Goal: Find specific page/section: Find specific page/section

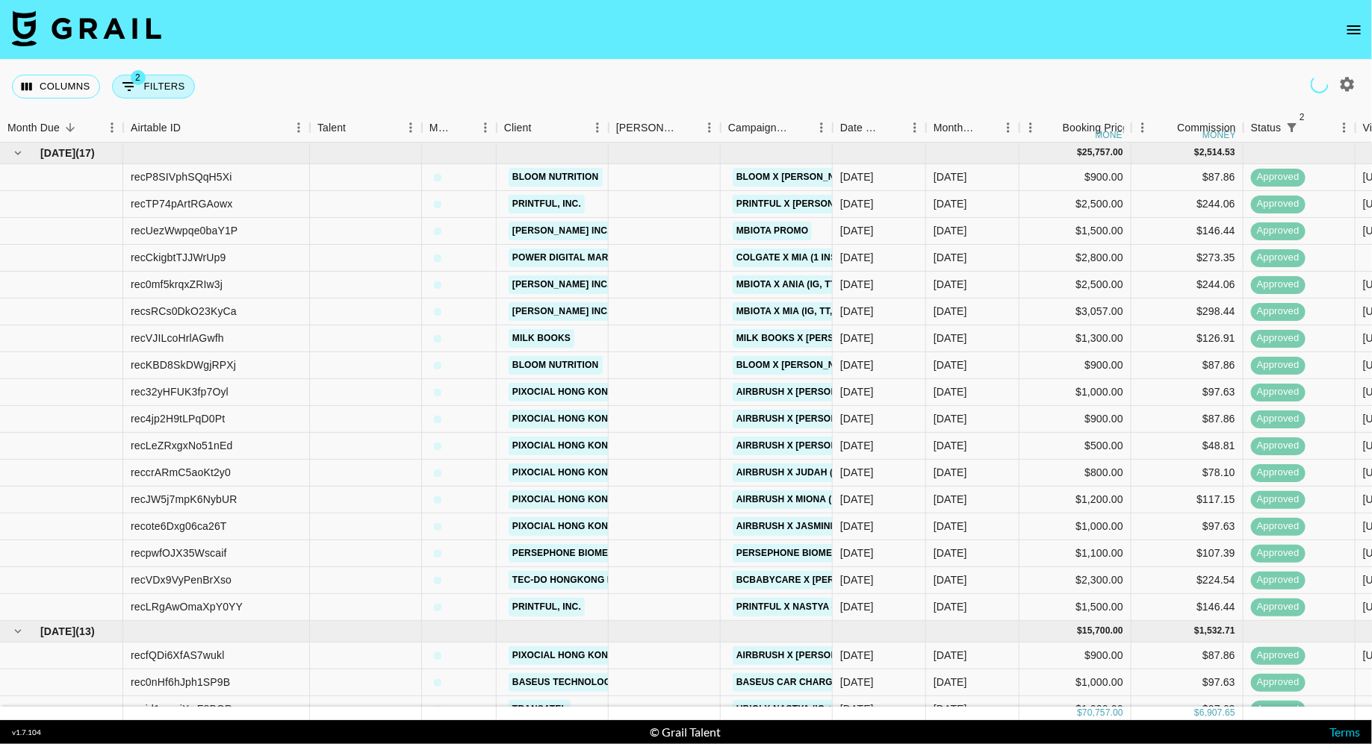
click at [149, 91] on button "2 Filters" at bounding box center [153, 87] width 83 height 24
select select "status"
select select "isNotAnyOf"
select select "status"
select select "approved"
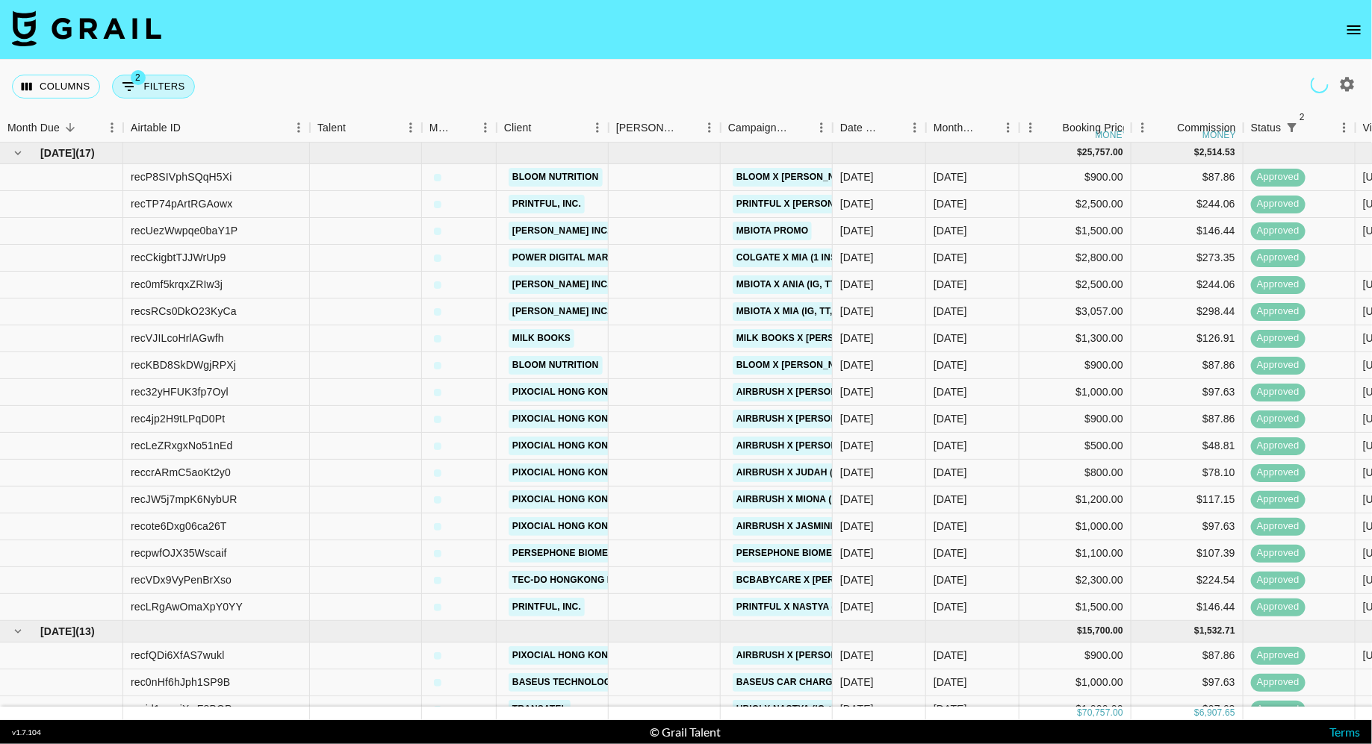
select select "bookerId"
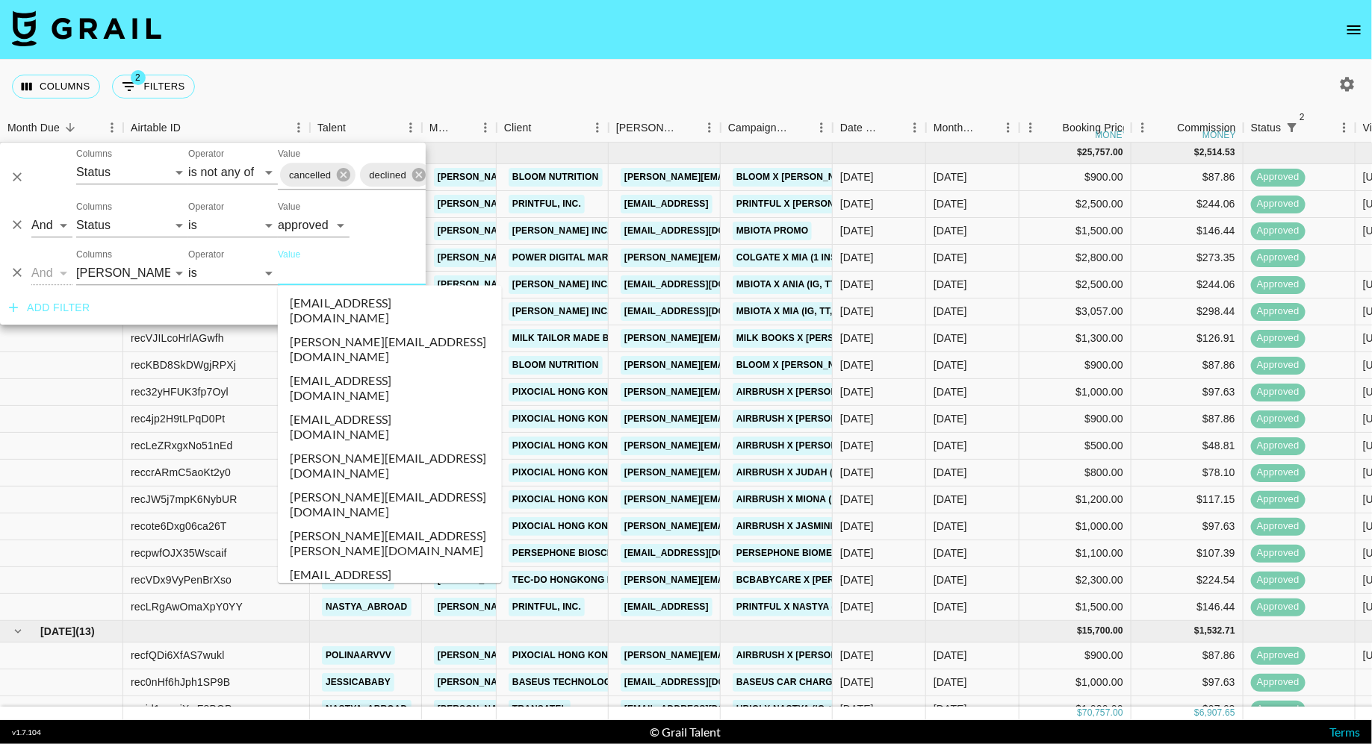
click at [325, 272] on input "Value" at bounding box center [379, 272] width 202 height 23
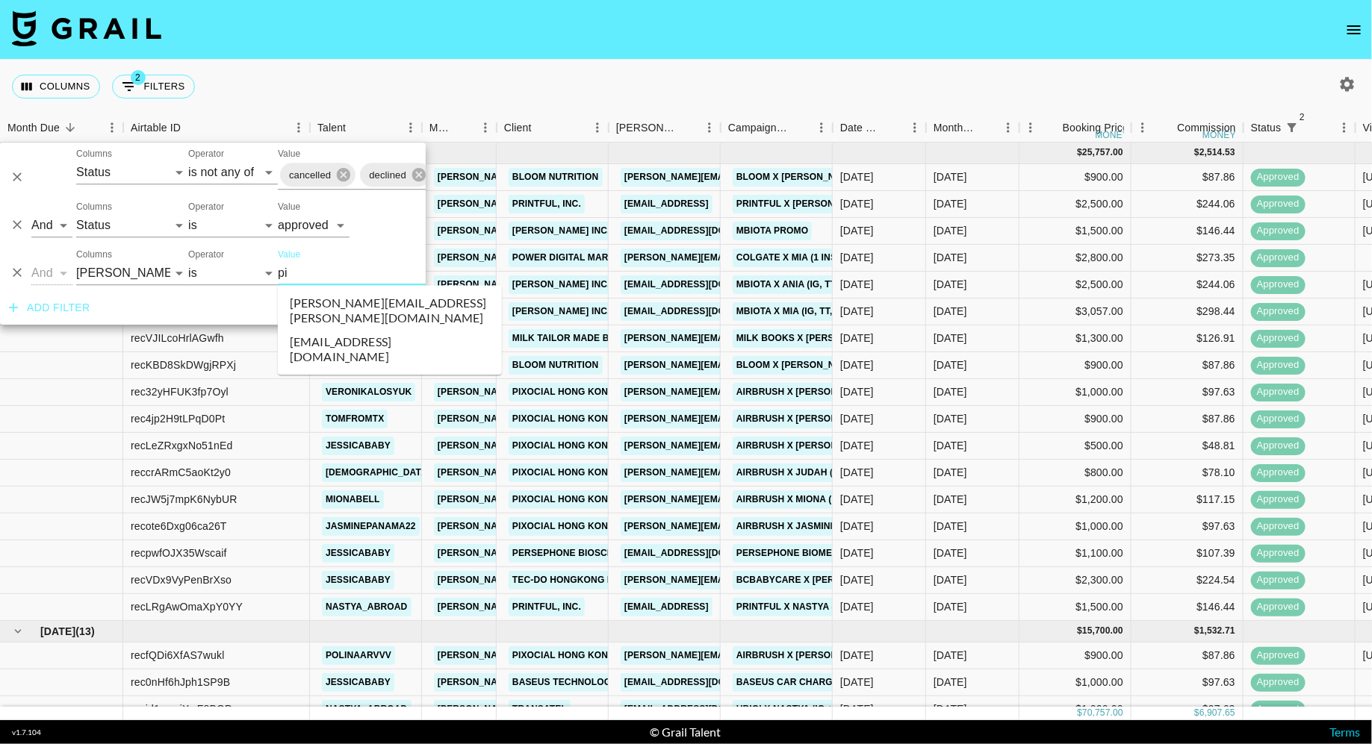
type input "pix"
click at [359, 300] on li "[PERSON_NAME][EMAIL_ADDRESS][PERSON_NAME][DOMAIN_NAME]" at bounding box center [390, 311] width 224 height 39
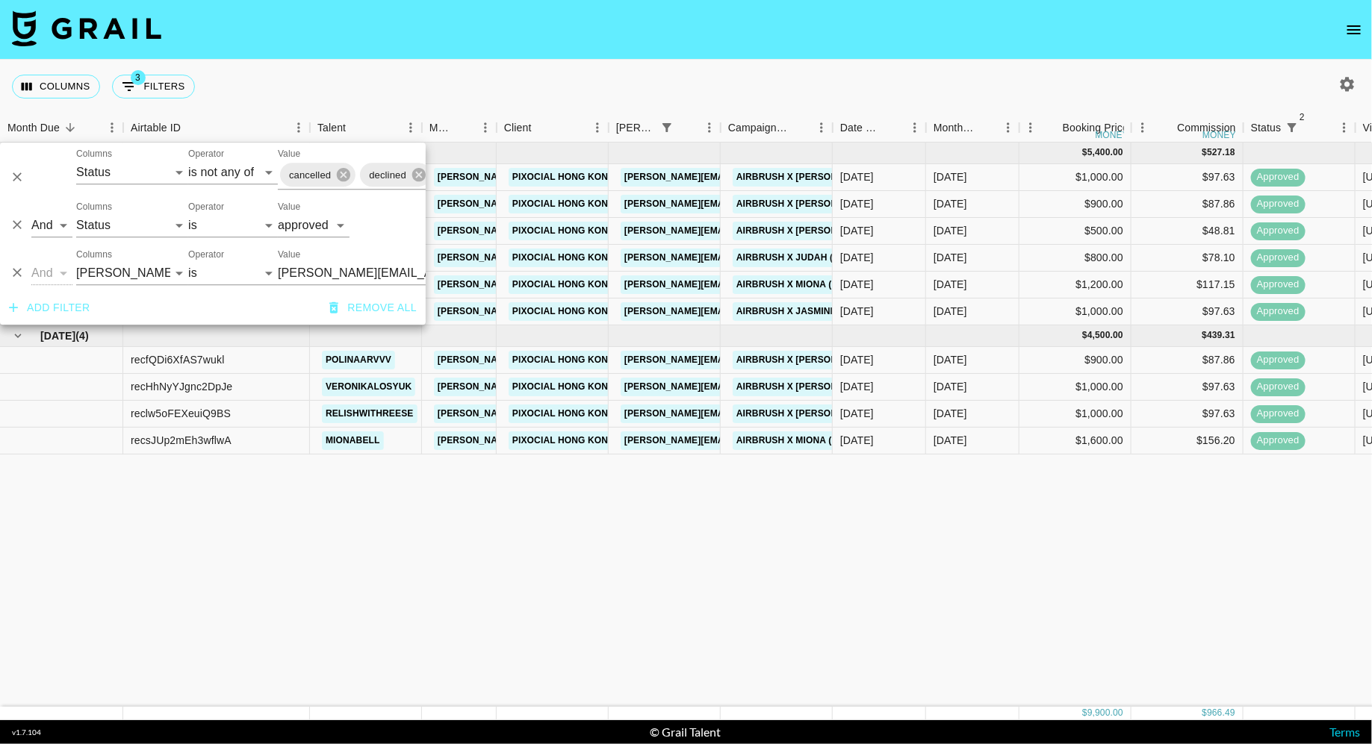
click at [476, 99] on div "Columns 3 Filters + Booking" at bounding box center [686, 87] width 1372 height 54
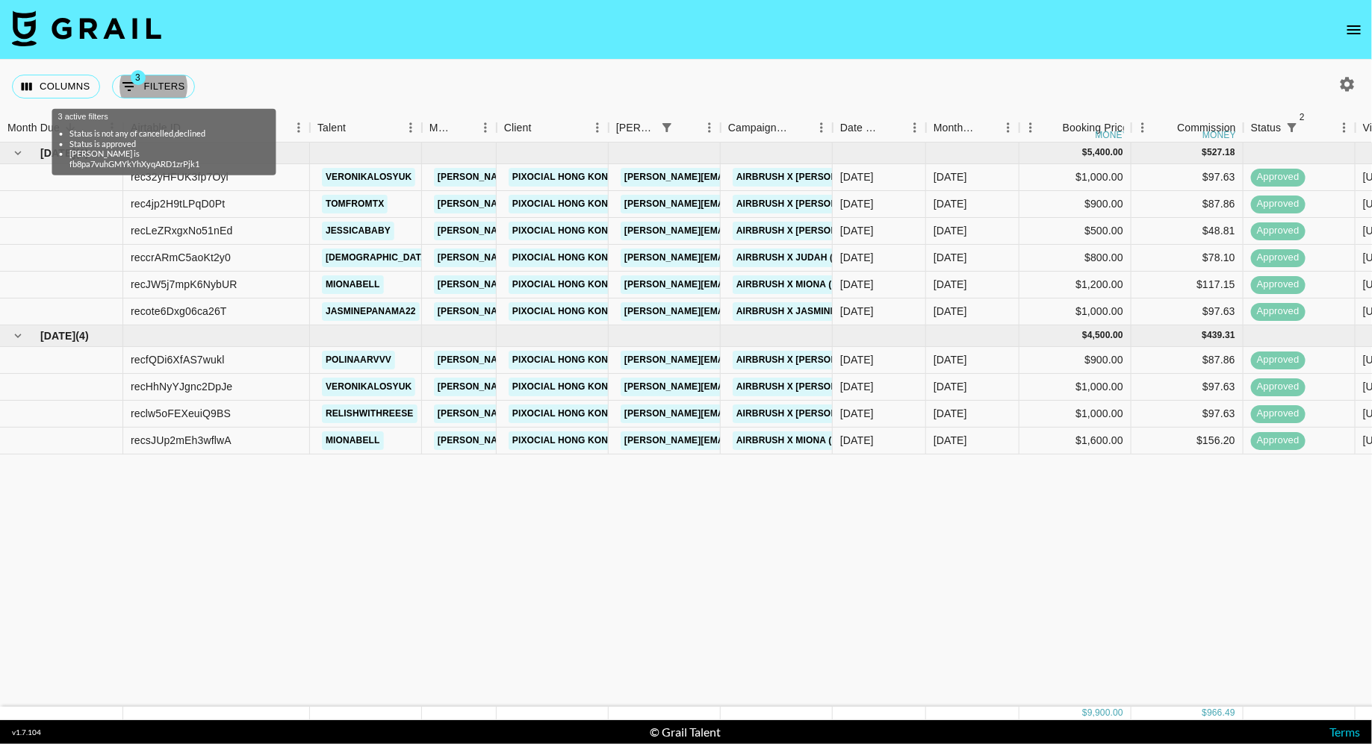
click at [369, 89] on div "Columns 3 Filters + Booking" at bounding box center [686, 87] width 1372 height 54
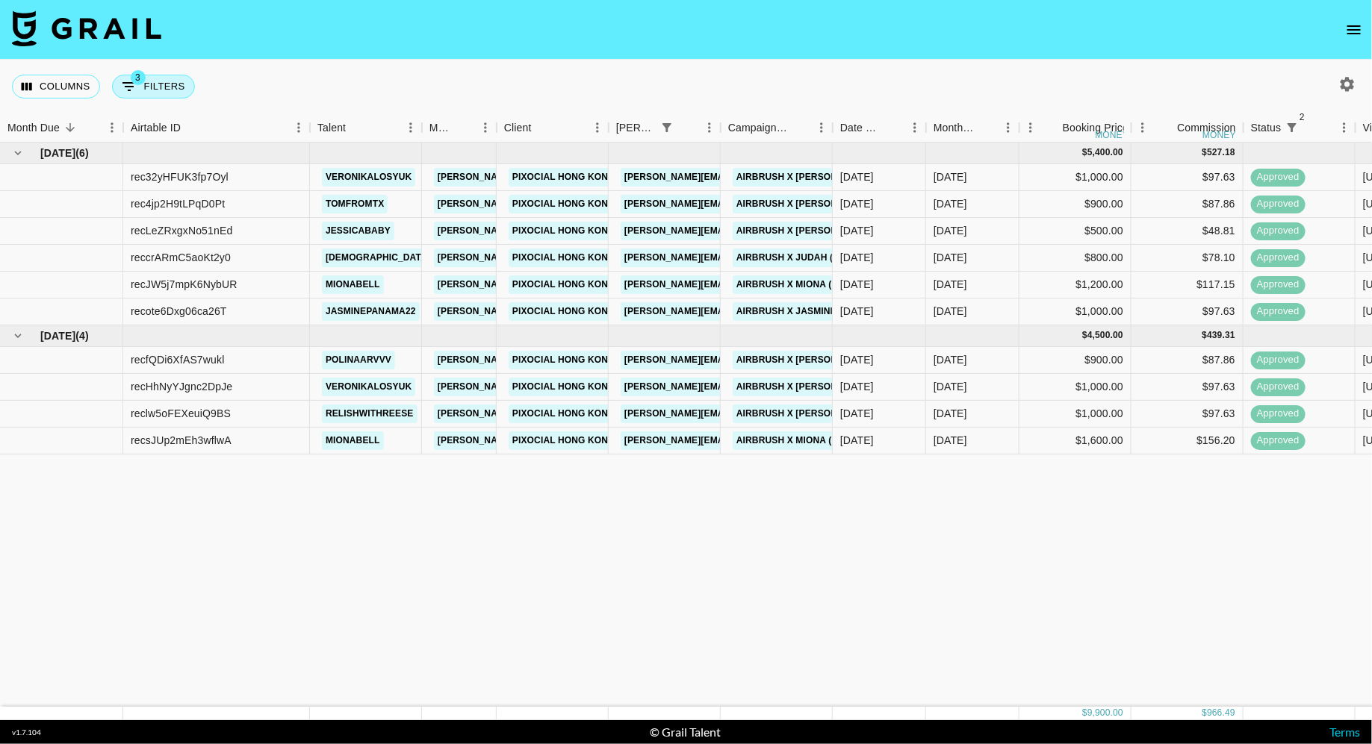
click at [174, 89] on button "3 Filters" at bounding box center [153, 87] width 83 height 24
select select "status"
select select "isNotAnyOf"
select select "status"
select select "approved"
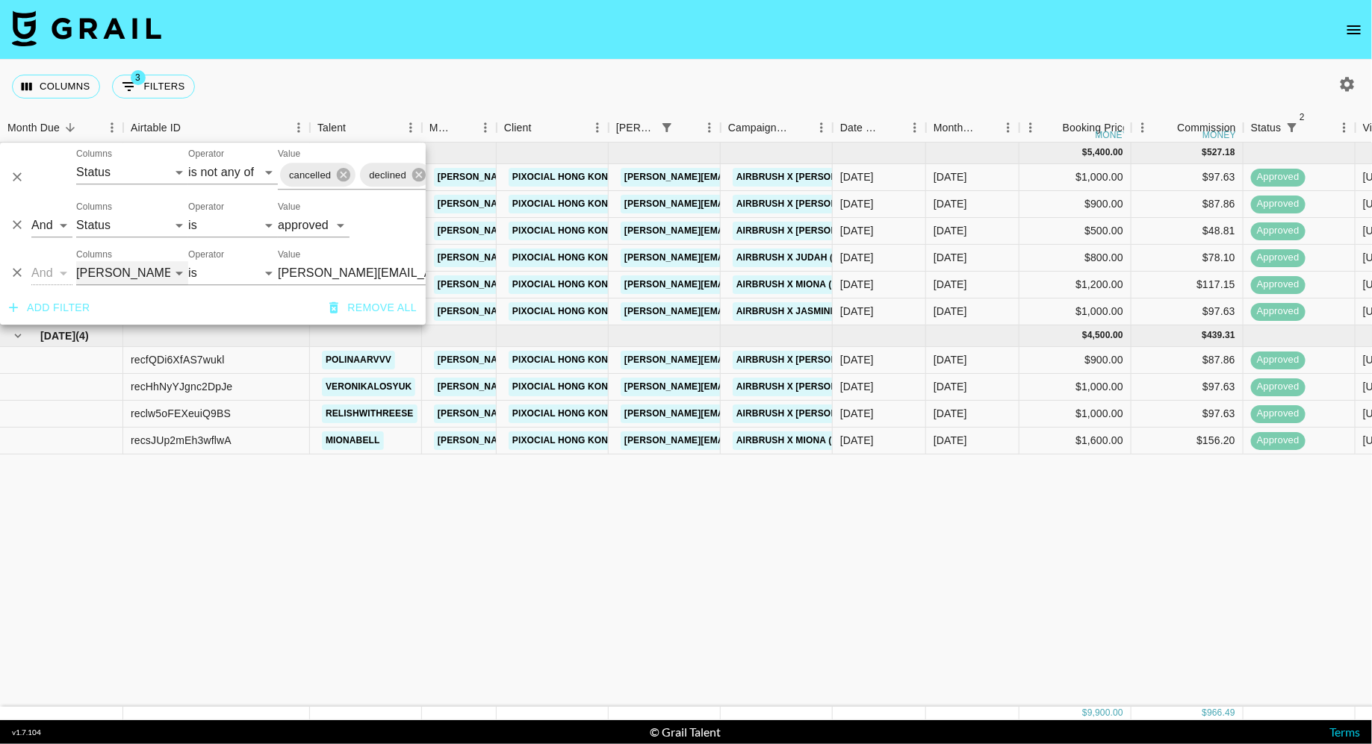
click at [147, 267] on select "Grail Platform ID Airtable ID Talent Manager Client [PERSON_NAME] Campaign (Typ…" at bounding box center [132, 273] width 112 height 24
select select "talentName"
click at [76, 261] on select "Grail Platform ID Airtable ID Talent Manager Client [PERSON_NAME] Campaign (Typ…" at bounding box center [132, 273] width 112 height 24
select select "contains"
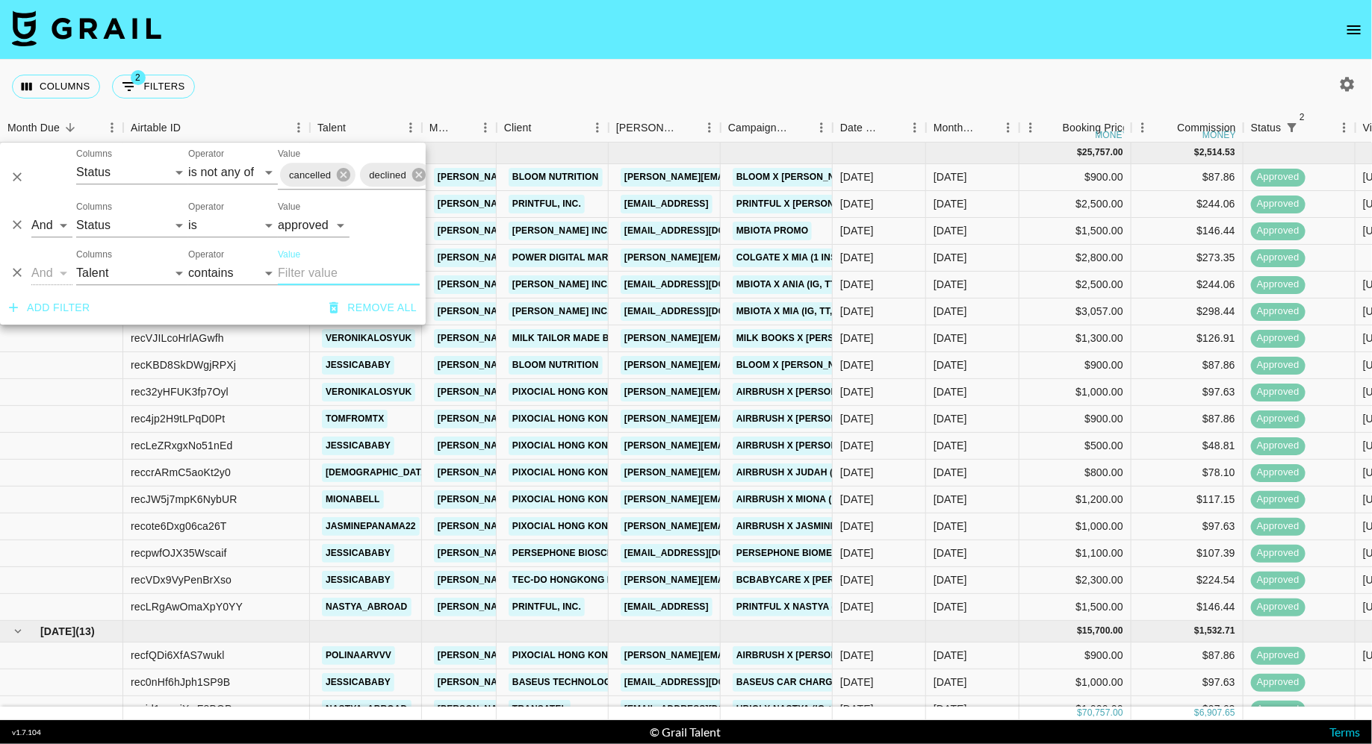
click at [306, 273] on input "Value" at bounding box center [349, 273] width 142 height 24
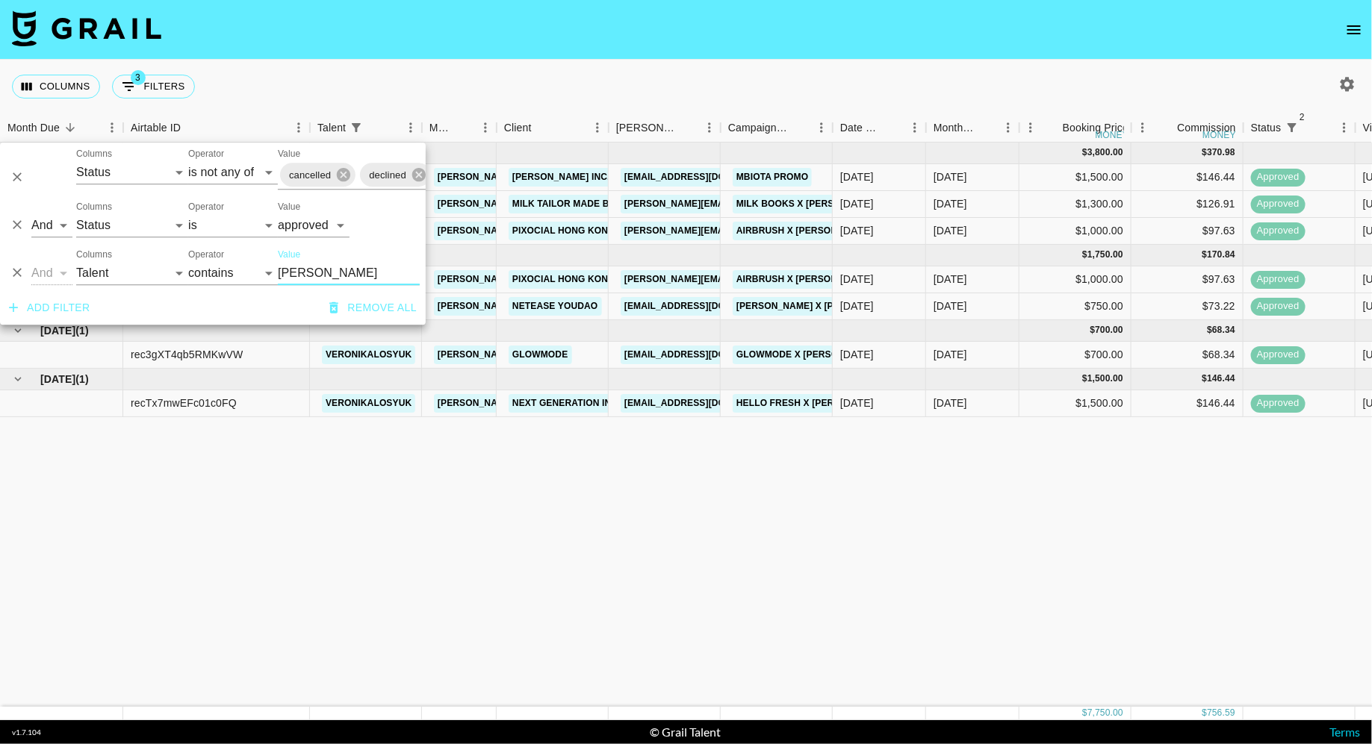
type input "[PERSON_NAME]"
click at [519, 58] on nav at bounding box center [686, 30] width 1372 height 60
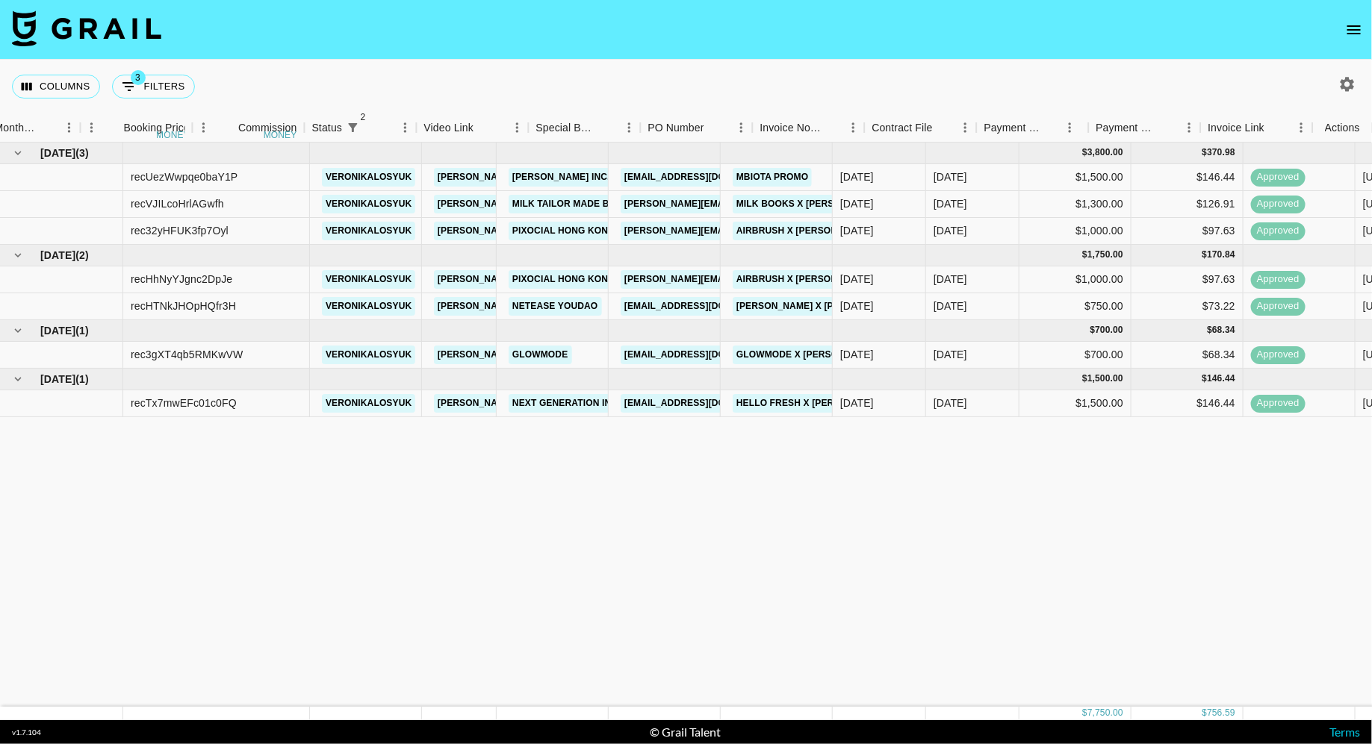
scroll to position [0, 939]
